Goal: Information Seeking & Learning: Learn about a topic

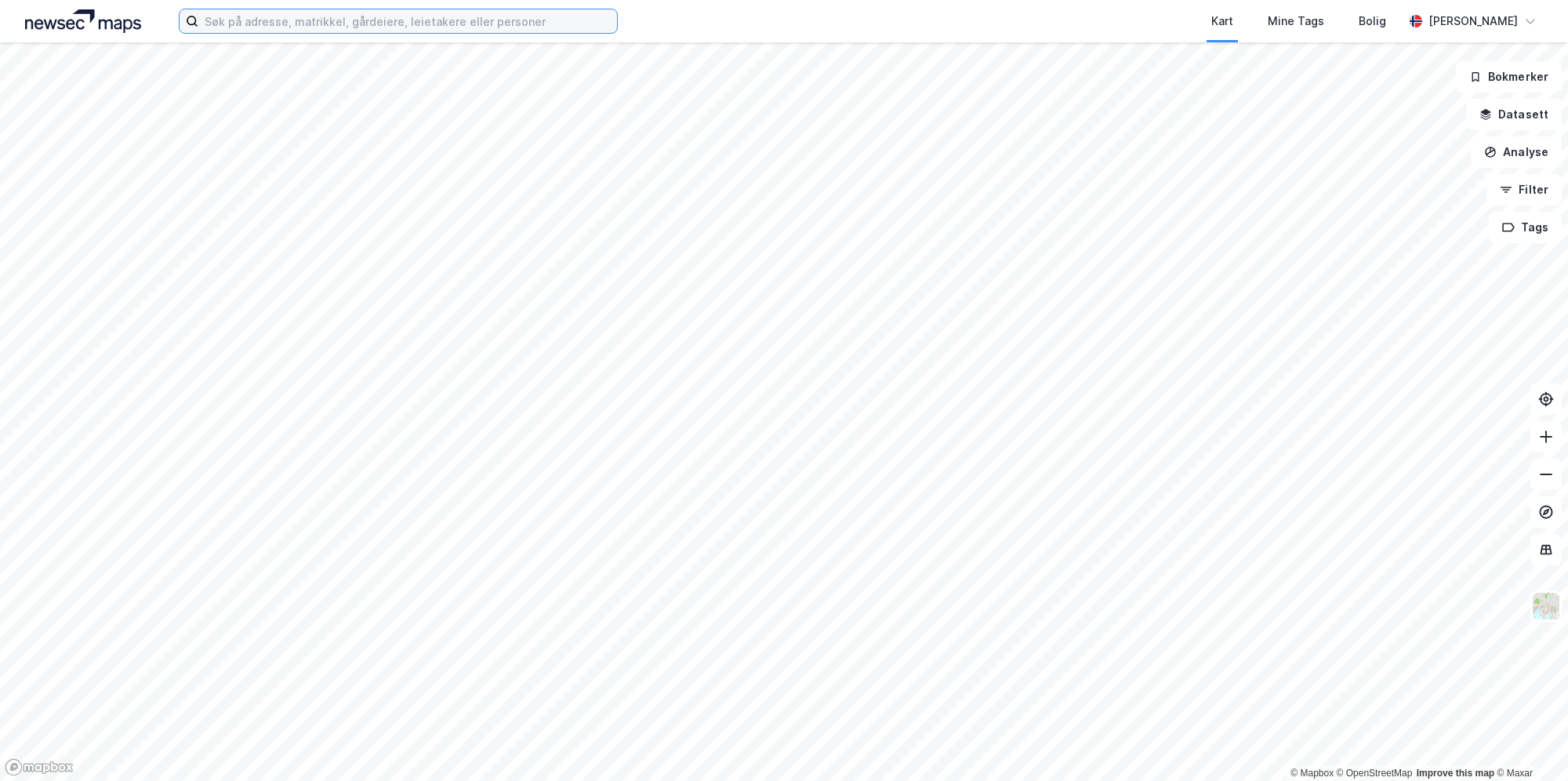
click at [478, 23] on input at bounding box center [407, 21] width 419 height 23
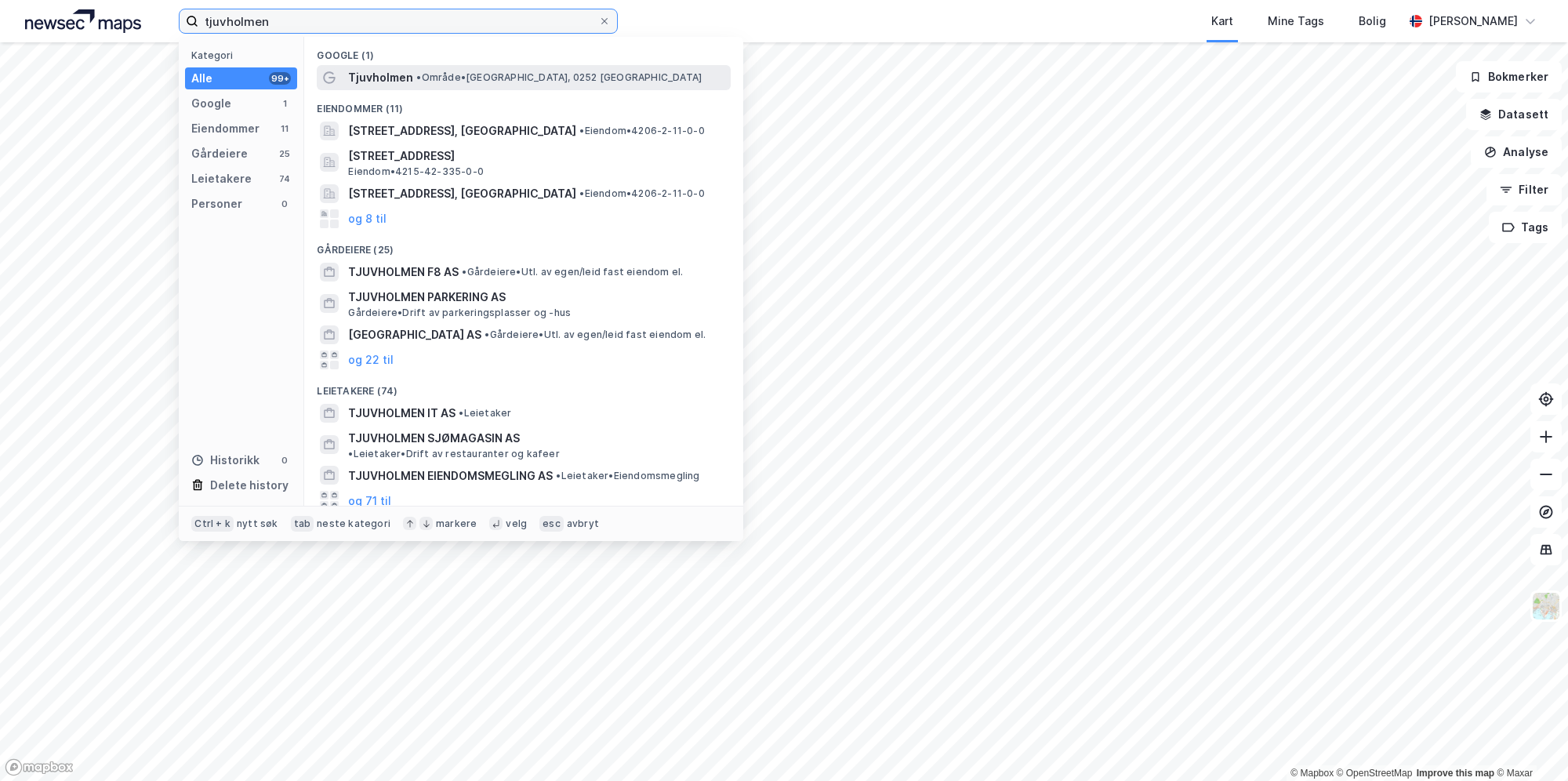
type input "tjuvholmen"
click at [505, 84] on div "Tjuvholmen • Område • [GEOGRAPHIC_DATA], 0252 [GEOGRAPHIC_DATA]" at bounding box center [537, 78] width 379 height 19
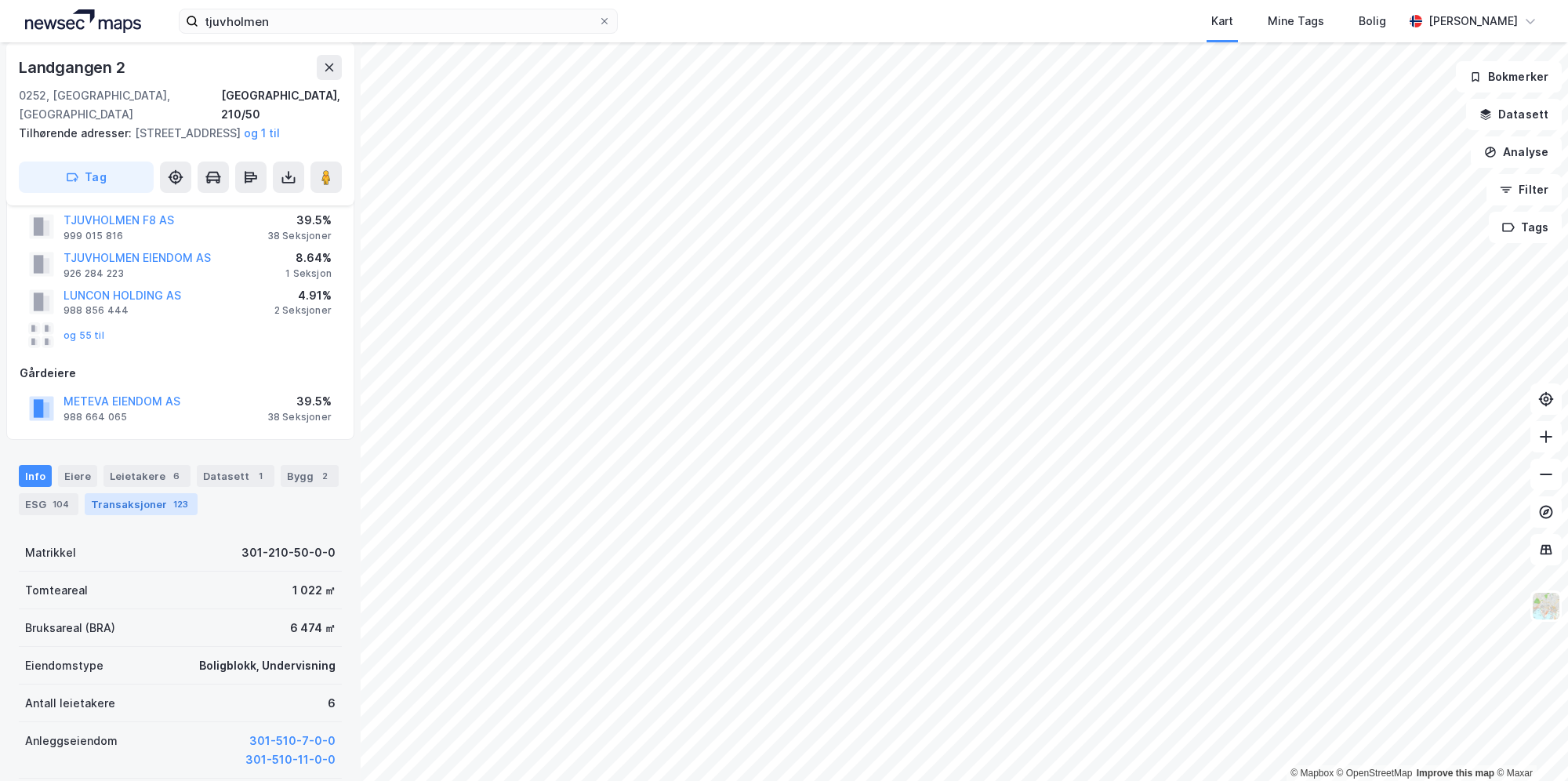
scroll to position [7, 0]
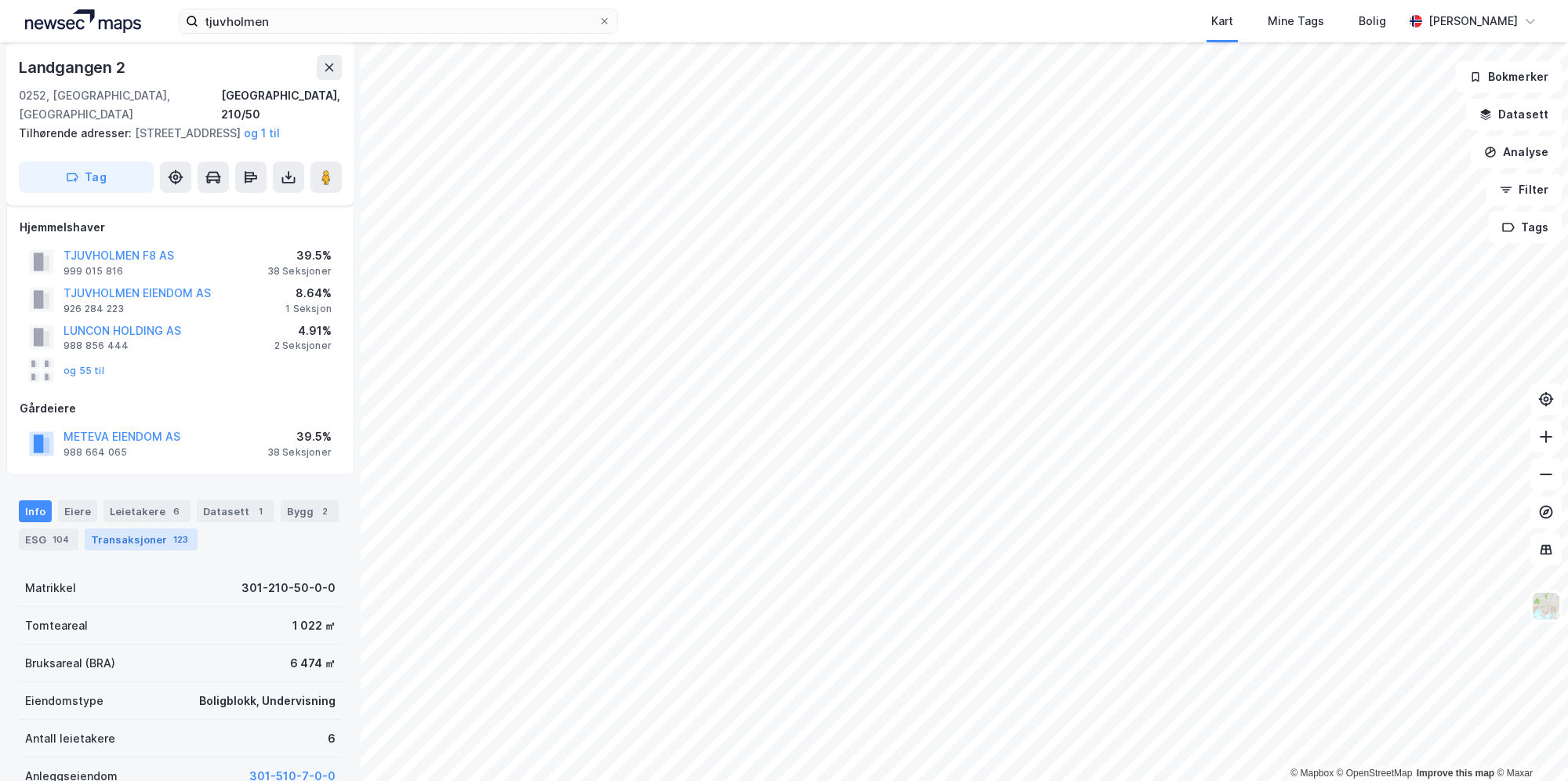
click at [129, 549] on div "Transaksjoner 123" at bounding box center [141, 539] width 113 height 22
